Goal: Transaction & Acquisition: Download file/media

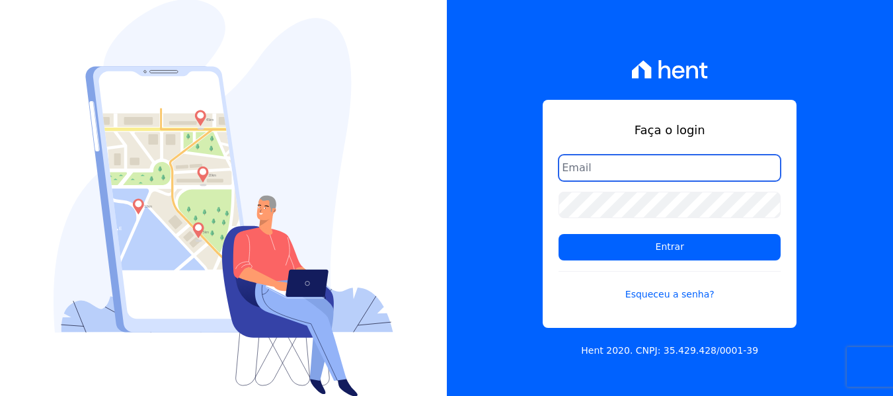
type input "[PERSON_NAME][EMAIL_ADDRESS][DOMAIN_NAME]"
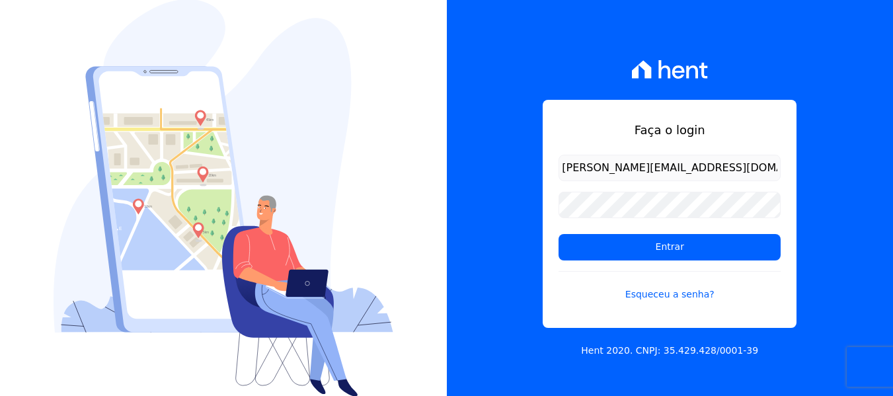
drag, startPoint x: 558, startPoint y: 58, endPoint x: 718, endPoint y: 5, distance: 168.3
click at [558, 59] on div "Faça o login [PERSON_NAME][EMAIL_ADDRESS][DOMAIN_NAME] Entrar Esqueceu a senha?…" at bounding box center [670, 198] width 447 height 396
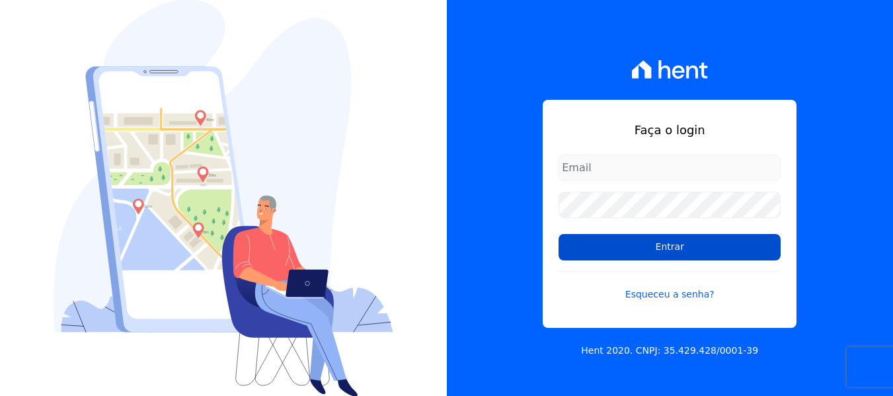
type input "[PERSON_NAME][EMAIL_ADDRESS][DOMAIN_NAME]"
click at [649, 249] on input "Entrar" at bounding box center [670, 247] width 222 height 26
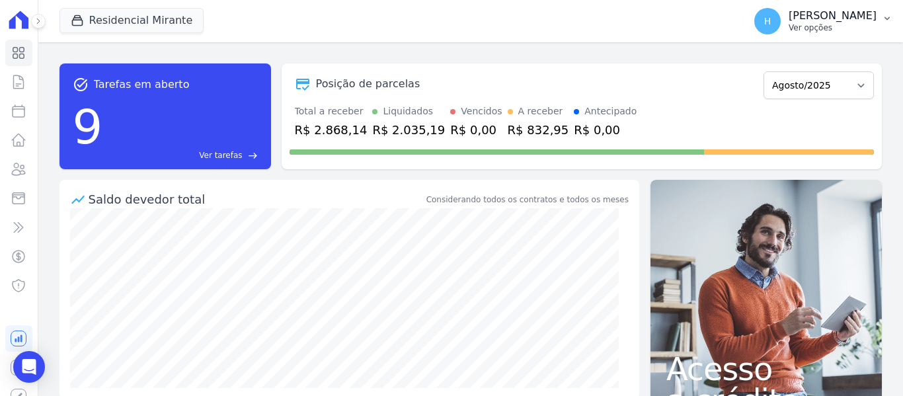
click at [843, 21] on p "Hellen Vilaça" at bounding box center [833, 15] width 88 height 13
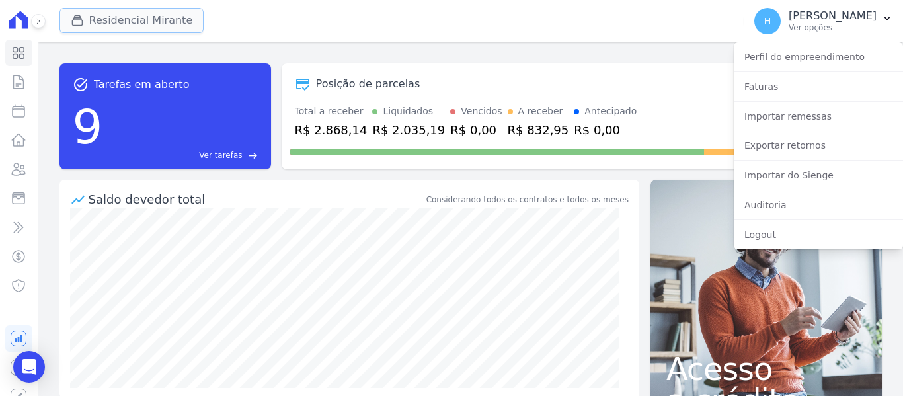
click at [112, 22] on button "Residencial Mirante" at bounding box center [131, 20] width 145 height 25
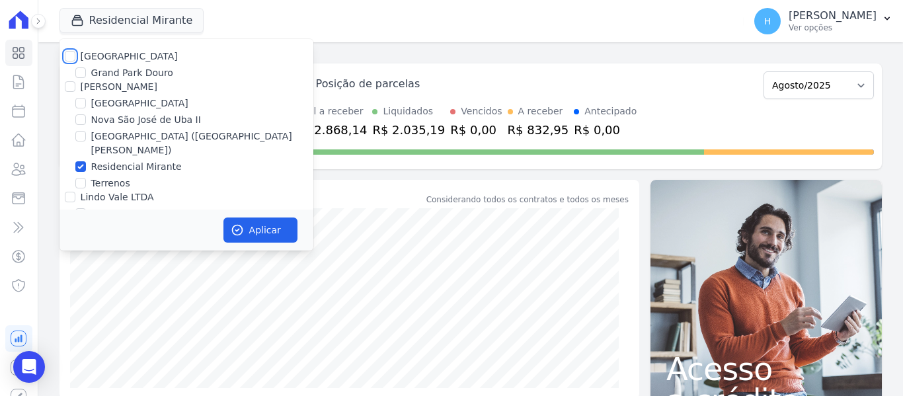
click at [73, 58] on input "Residencial Park" at bounding box center [70, 56] width 11 height 11
checkbox input "true"
click at [71, 82] on input "JG Freitas" at bounding box center [70, 86] width 11 height 11
checkbox input "true"
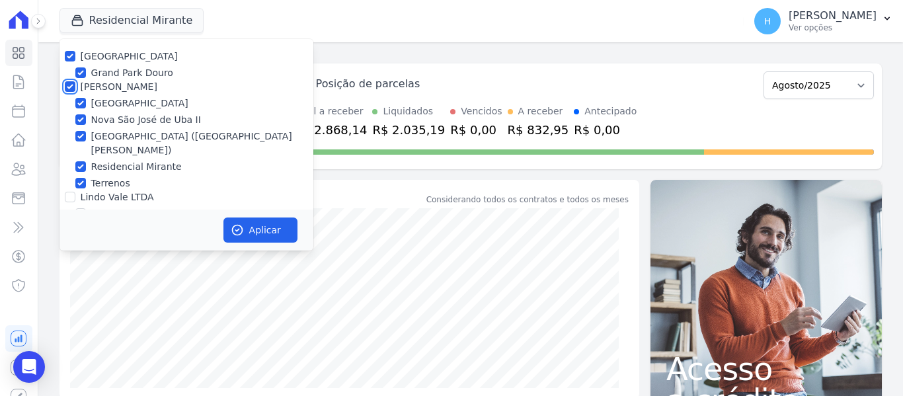
checkbox input "true"
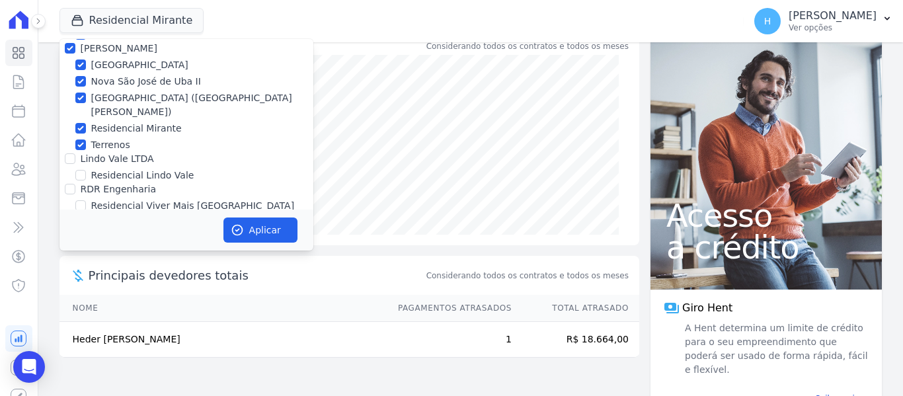
click at [71, 152] on div at bounding box center [70, 158] width 11 height 13
click at [67, 153] on input "Lindo Vale LTDA" at bounding box center [70, 158] width 11 height 11
checkbox input "true"
click at [69, 184] on input "RDR Engenharia" at bounding box center [70, 189] width 11 height 11
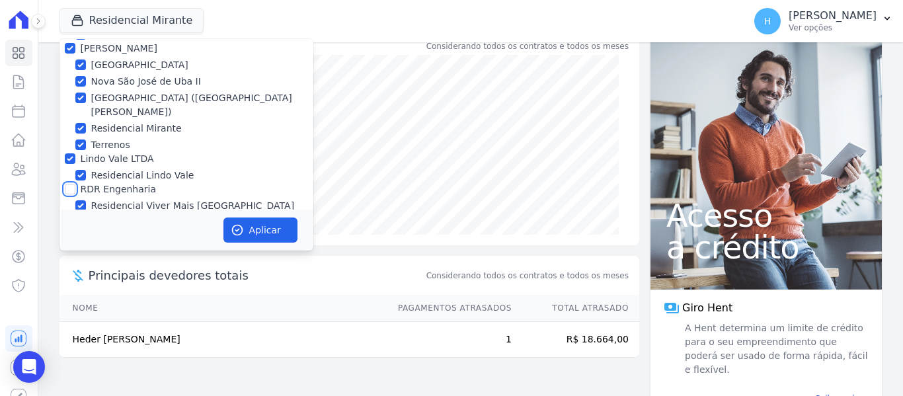
checkbox input "true"
click at [262, 225] on button "Aplicar" at bounding box center [260, 229] width 74 height 25
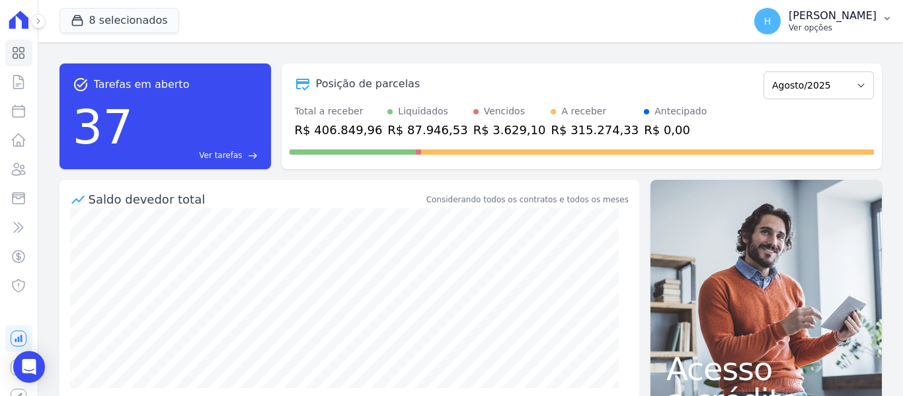
click at [824, 24] on p "Ver opções" at bounding box center [833, 27] width 88 height 11
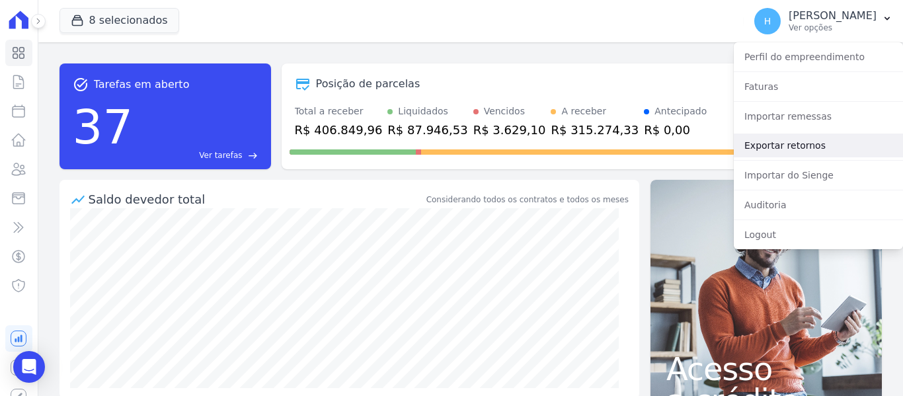
click at [767, 152] on link "Exportar retornos" at bounding box center [818, 146] width 169 height 24
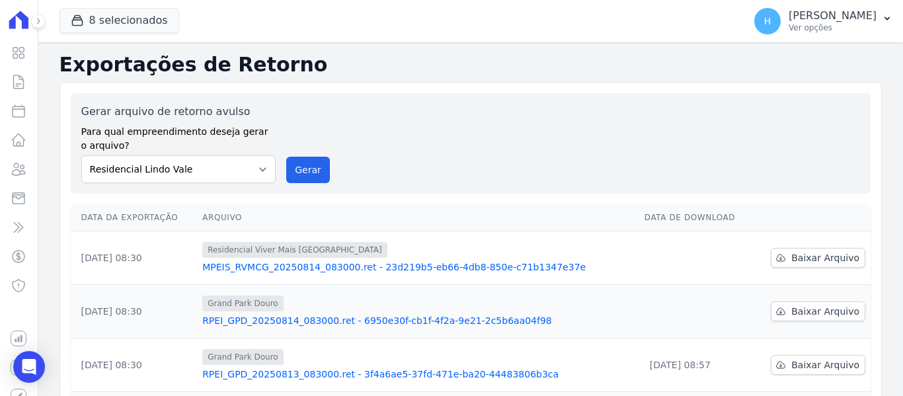
scroll to position [66, 0]
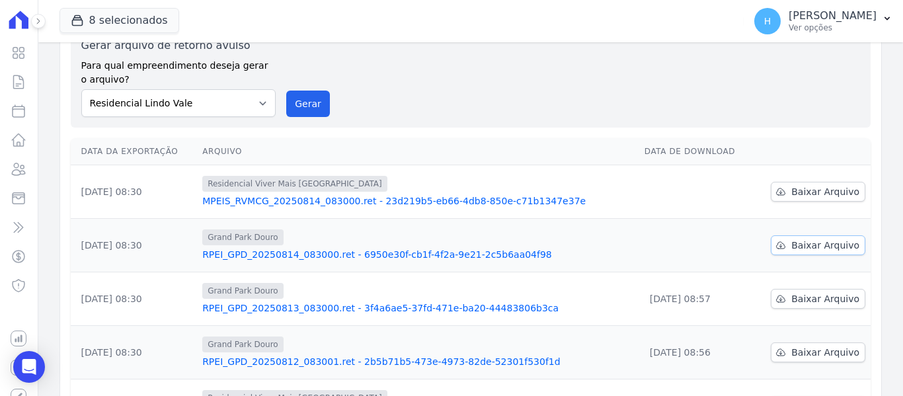
click at [818, 241] on span "Baixar Arquivo" at bounding box center [825, 245] width 68 height 13
click at [783, 194] on icon at bounding box center [780, 191] width 11 height 11
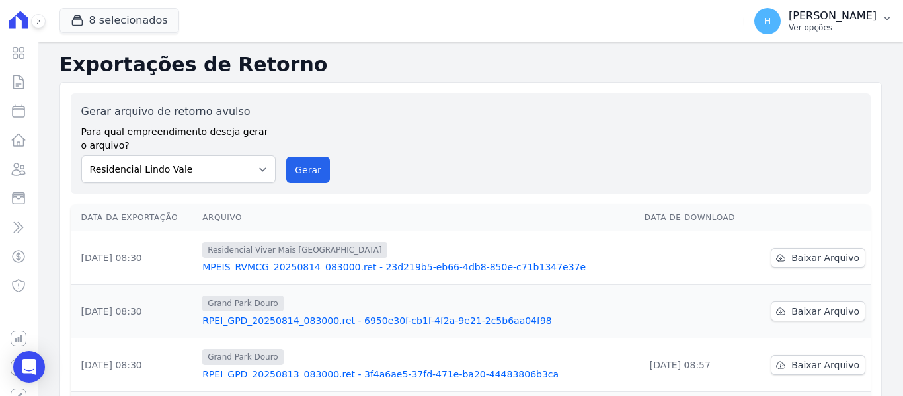
click at [834, 17] on p "Hellen Vilaça" at bounding box center [833, 15] width 88 height 13
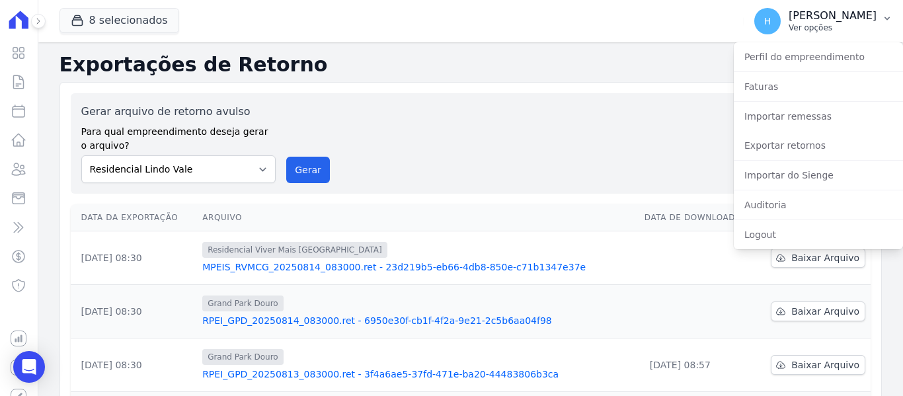
click at [834, 18] on p "Hellen Vilaça" at bounding box center [833, 15] width 88 height 13
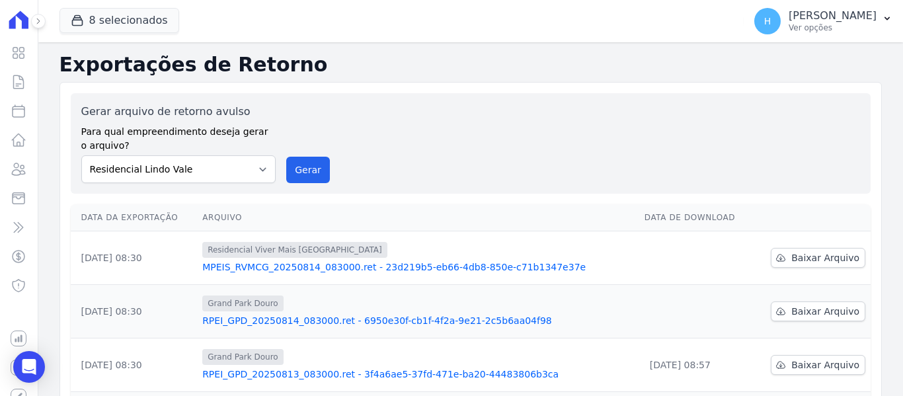
drag, startPoint x: 800, startPoint y: 0, endPoint x: 508, endPoint y: 54, distance: 297.0
click at [508, 54] on h2 "Exportações de Retorno" at bounding box center [470, 65] width 822 height 24
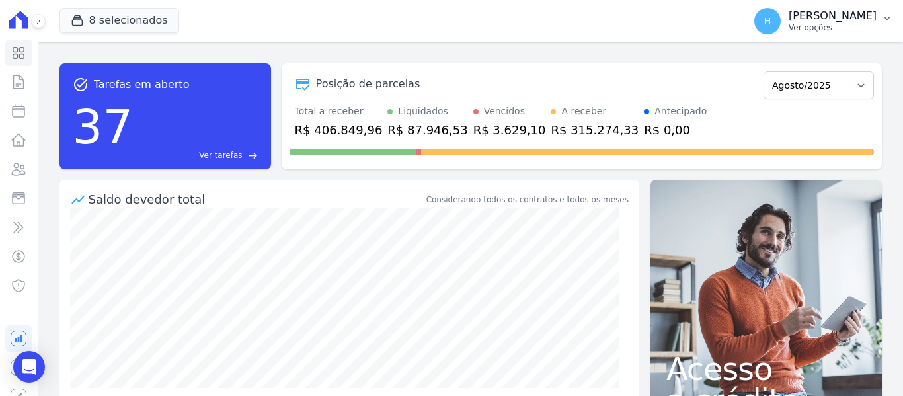
click at [826, 11] on p "Hellen Vilaça" at bounding box center [833, 15] width 88 height 13
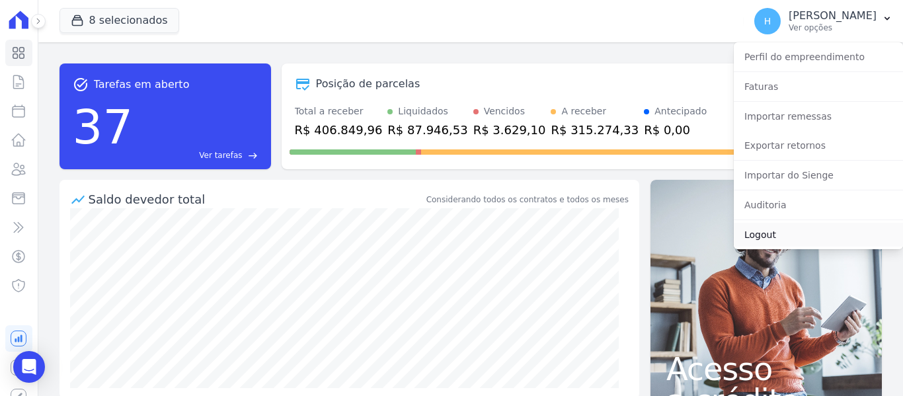
click at [773, 236] on link "Logout" at bounding box center [818, 235] width 169 height 24
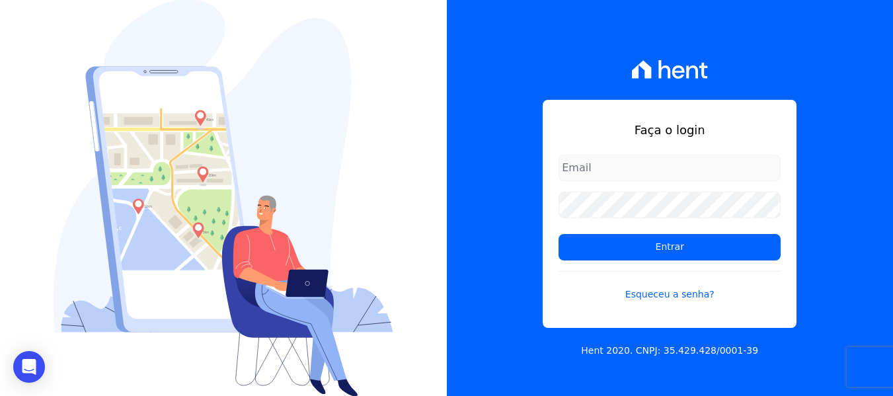
type input "[PERSON_NAME][EMAIL_ADDRESS][DOMAIN_NAME]"
